Goal: Information Seeking & Learning: Learn about a topic

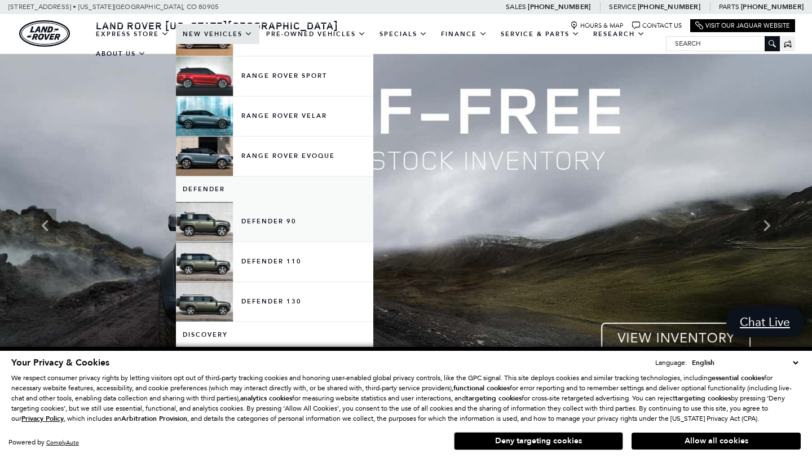
scroll to position [81, 0]
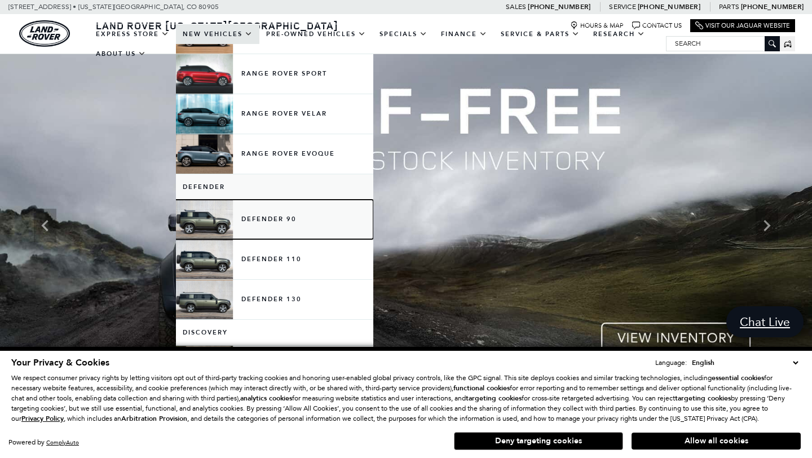
click at [254, 217] on link "Defender 90" at bounding box center [274, 219] width 197 height 39
click at [200, 222] on link "Defender 90" at bounding box center [274, 219] width 197 height 39
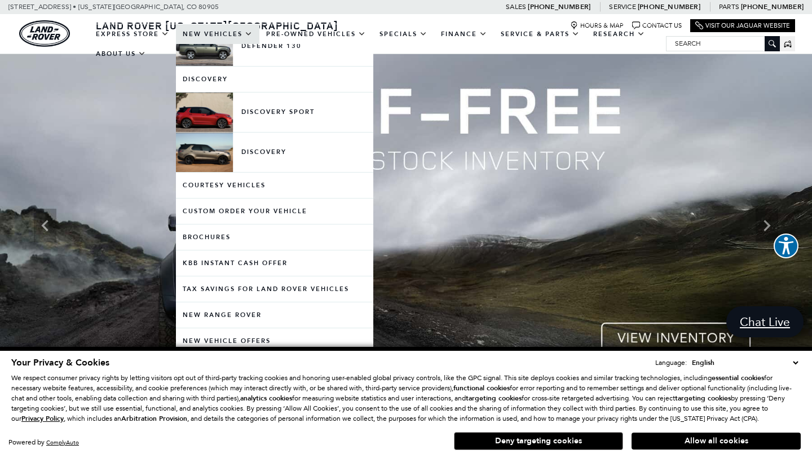
scroll to position [372, 0]
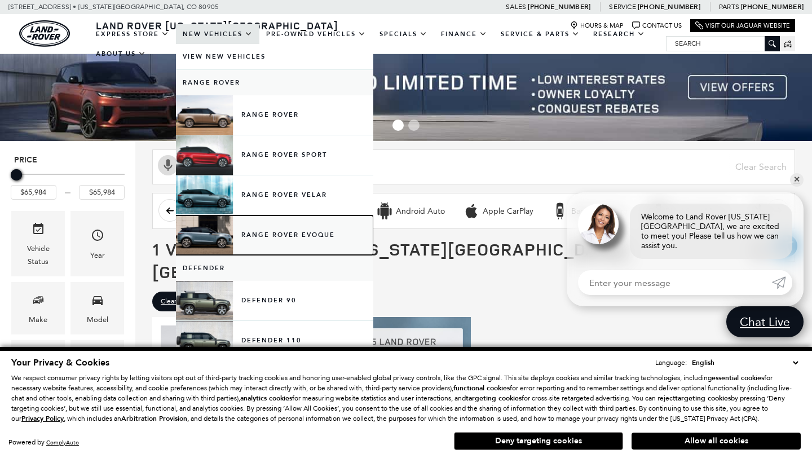
click at [246, 241] on link "Range Rover Evoque" at bounding box center [274, 234] width 197 height 39
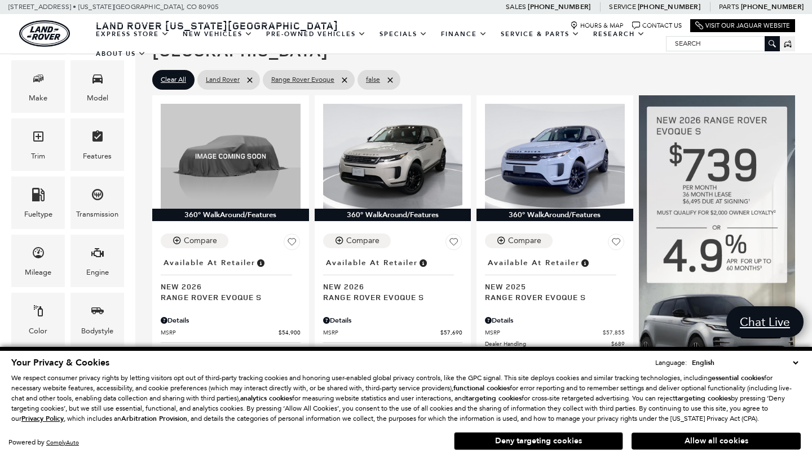
scroll to position [221, 0]
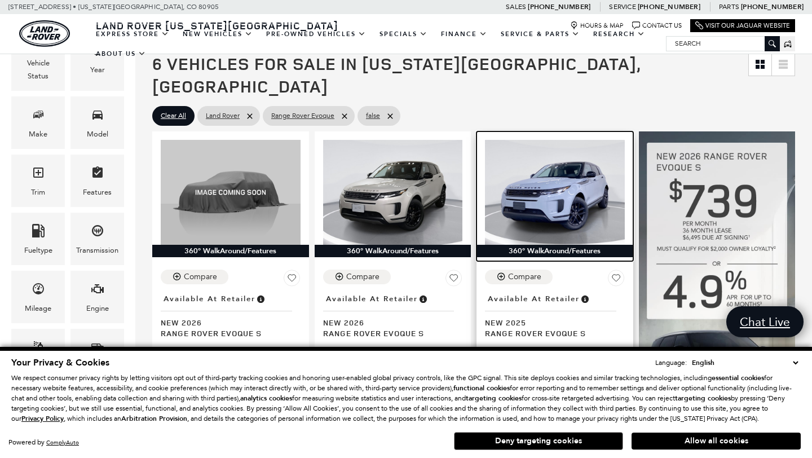
click at [548, 154] on img at bounding box center [555, 192] width 140 height 105
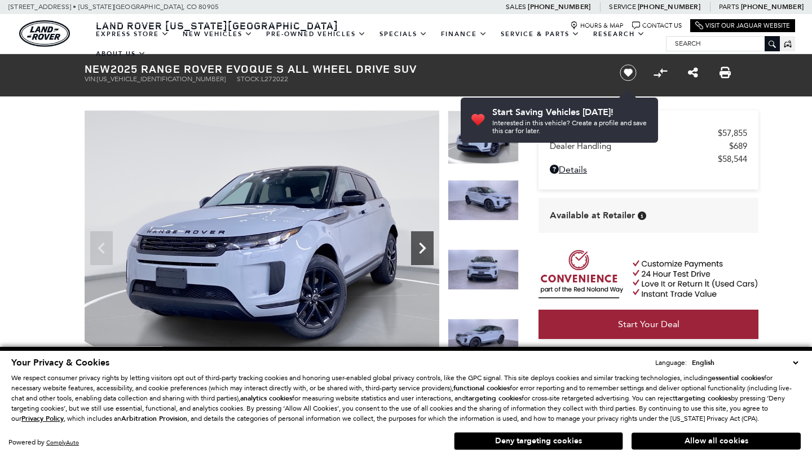
click at [423, 250] on icon "Next" at bounding box center [422, 248] width 7 height 11
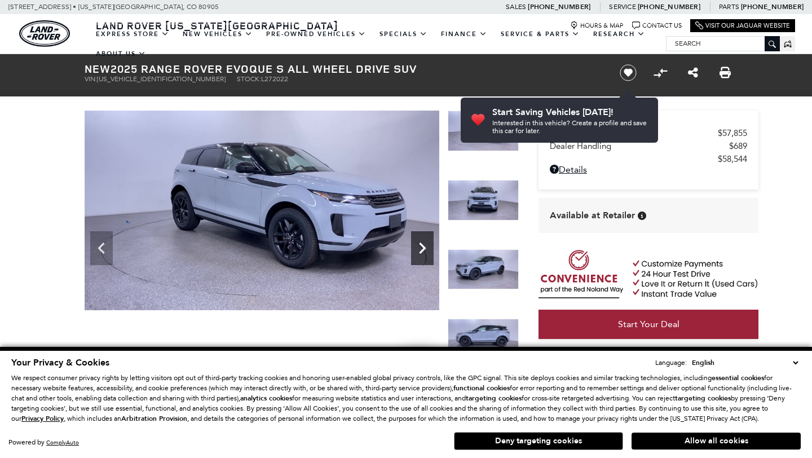
click at [423, 250] on icon "Next" at bounding box center [422, 248] width 7 height 11
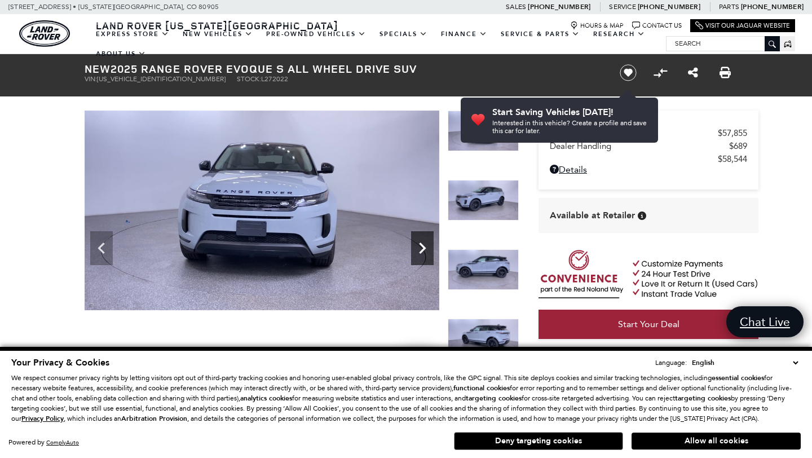
click at [423, 250] on icon "Next" at bounding box center [422, 248] width 7 height 11
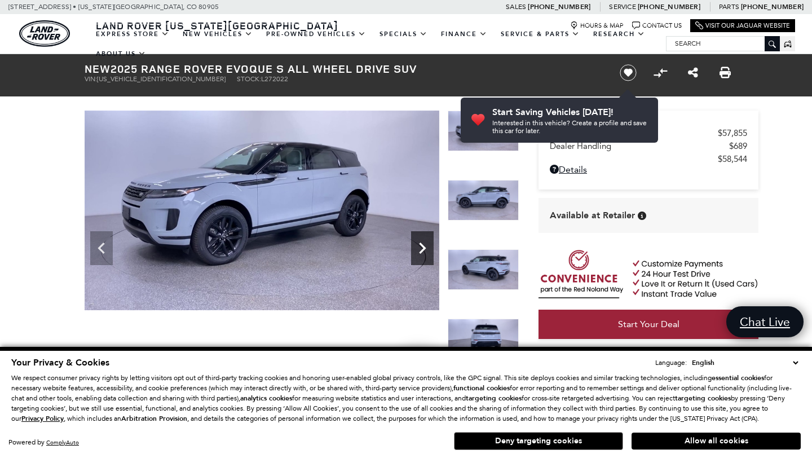
click at [423, 250] on icon "Next" at bounding box center [422, 248] width 7 height 11
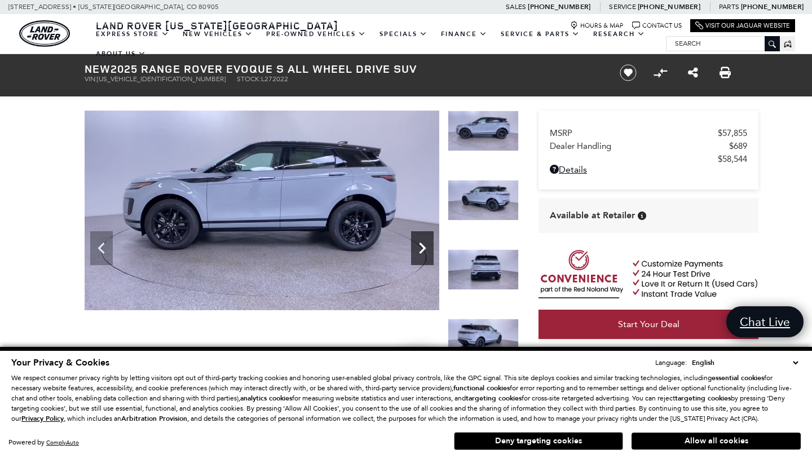
click at [423, 250] on icon "Next" at bounding box center [422, 248] width 7 height 11
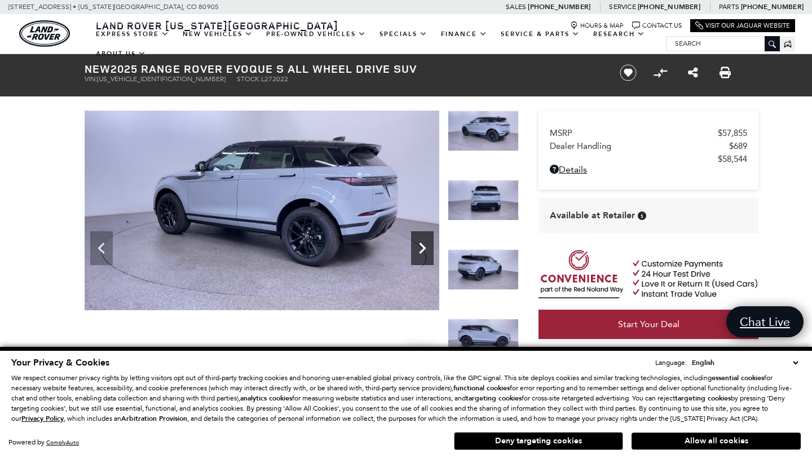
click at [423, 250] on icon "Next" at bounding box center [422, 248] width 7 height 11
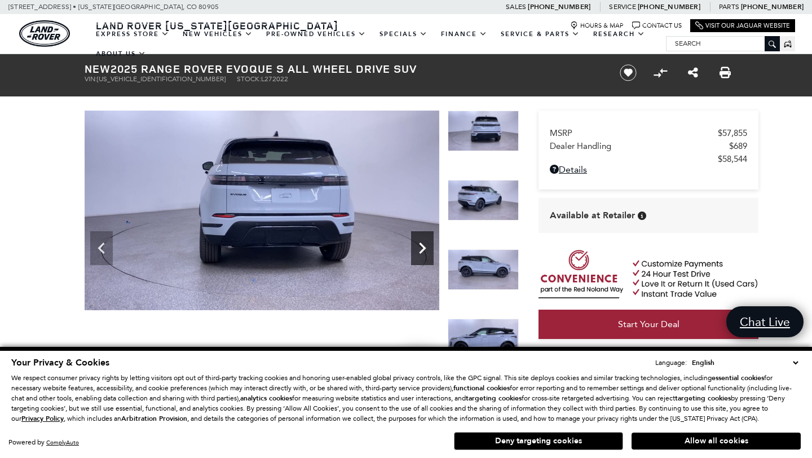
click at [423, 250] on icon "Next" at bounding box center [422, 248] width 7 height 11
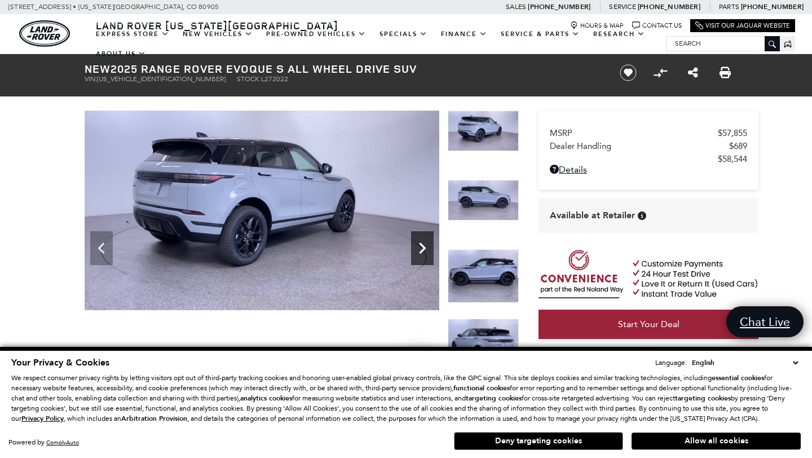
click at [423, 250] on icon "Next" at bounding box center [422, 248] width 7 height 11
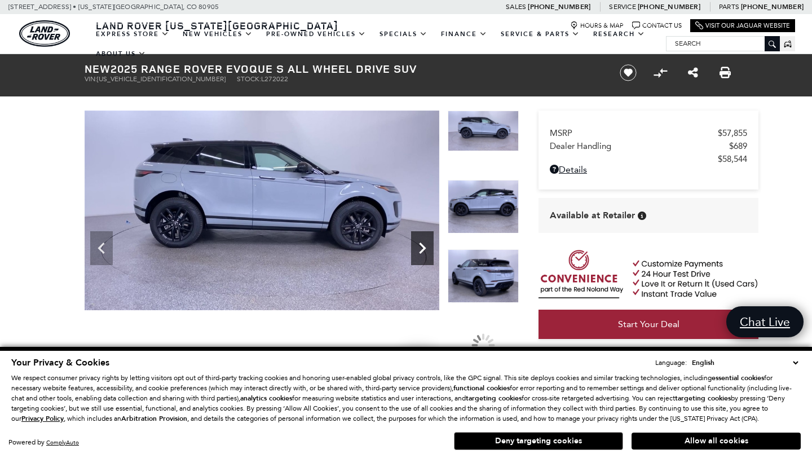
click at [423, 250] on icon "Next" at bounding box center [422, 248] width 7 height 11
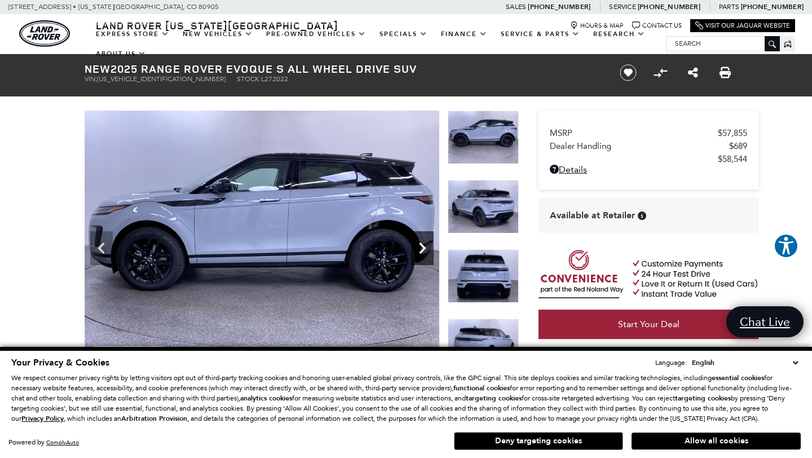
click at [423, 250] on icon "Next" at bounding box center [422, 248] width 7 height 11
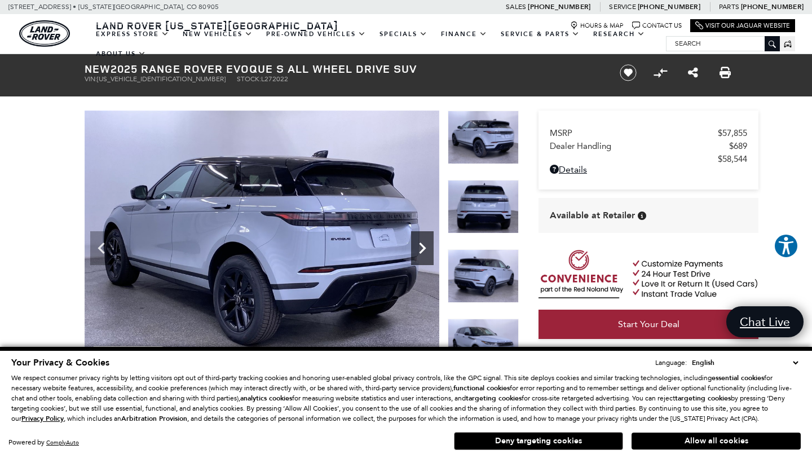
click at [423, 250] on icon "Next" at bounding box center [422, 248] width 7 height 11
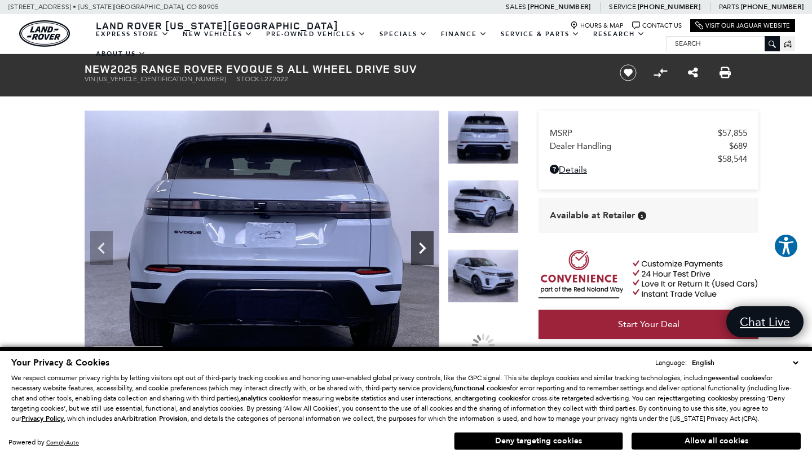
click at [424, 250] on icon "Next" at bounding box center [422, 248] width 7 height 11
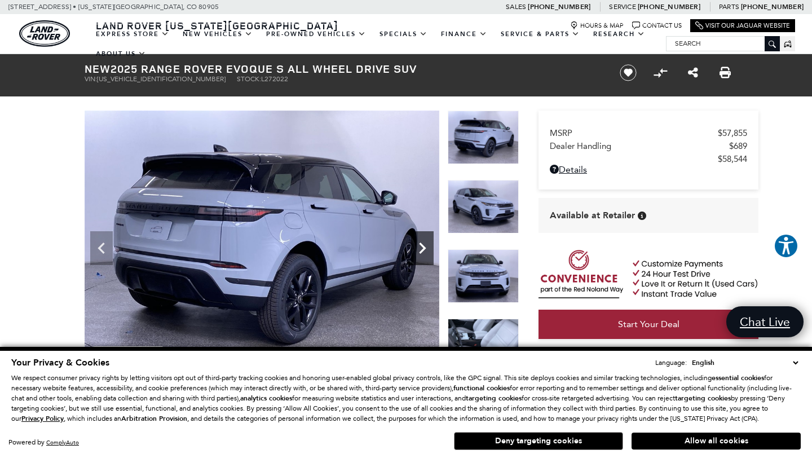
click at [424, 250] on icon "Next" at bounding box center [422, 248] width 7 height 11
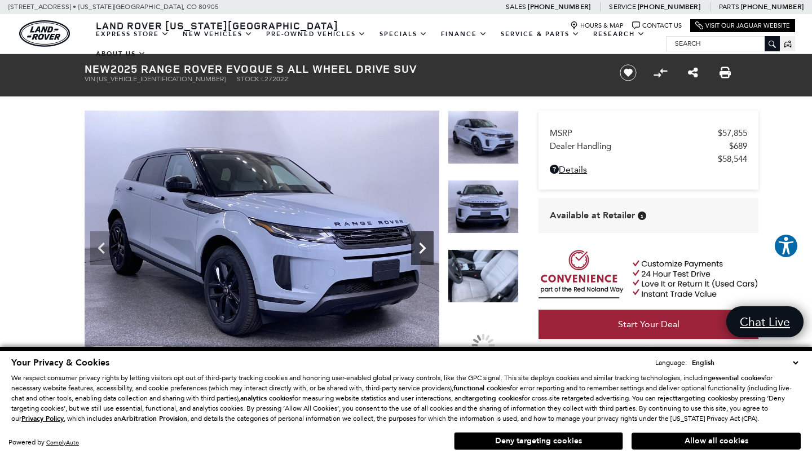
click at [424, 250] on icon "Next" at bounding box center [422, 248] width 7 height 11
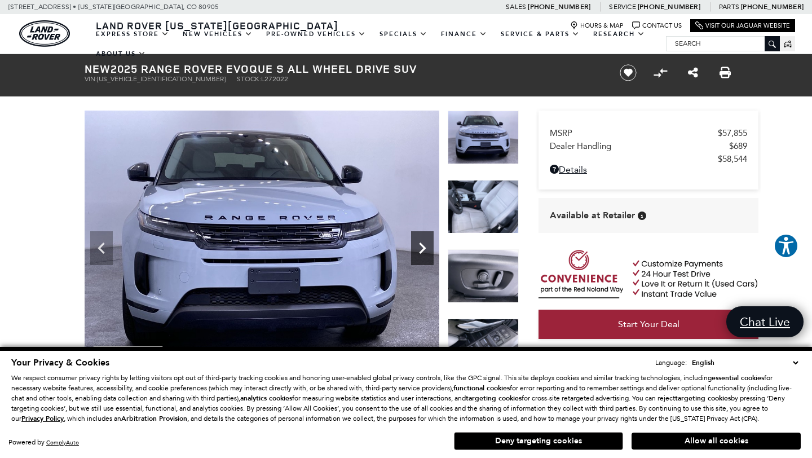
click at [424, 250] on icon "Next" at bounding box center [422, 248] width 7 height 11
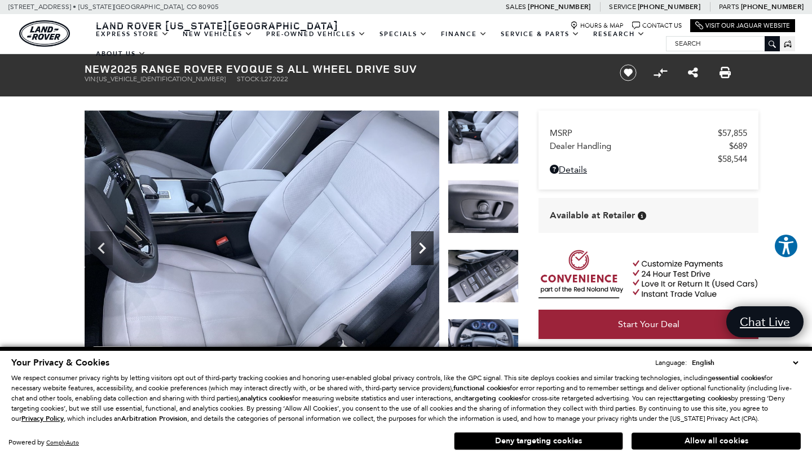
click at [424, 250] on icon "Next" at bounding box center [422, 248] width 7 height 11
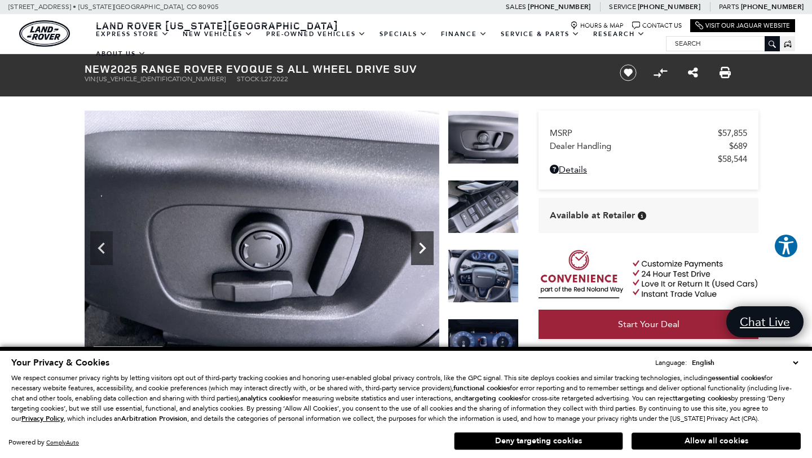
click at [424, 250] on icon "Next" at bounding box center [422, 248] width 7 height 11
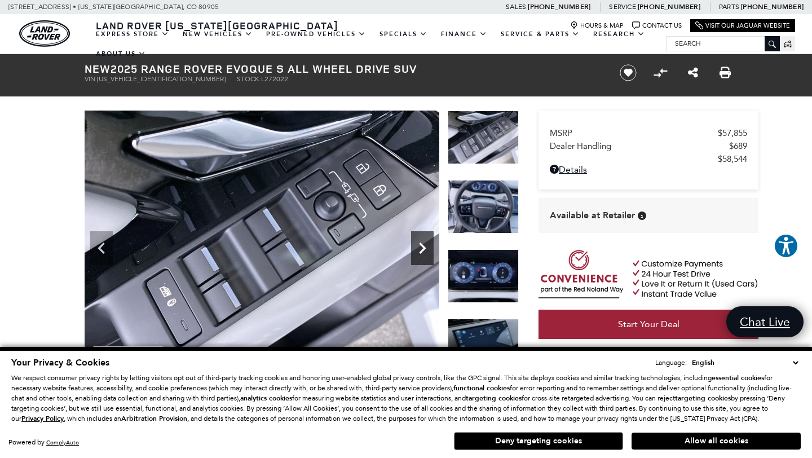
click at [424, 250] on icon "Next" at bounding box center [422, 248] width 7 height 11
